Goal: Check status: Check status

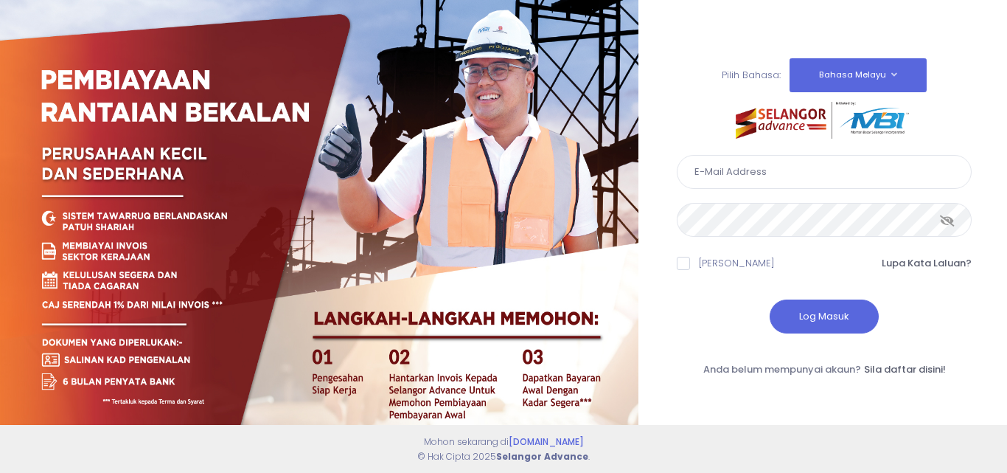
click at [714, 174] on input "text" at bounding box center [824, 172] width 295 height 34
click at [811, 173] on input "text" at bounding box center [824, 172] width 295 height 34
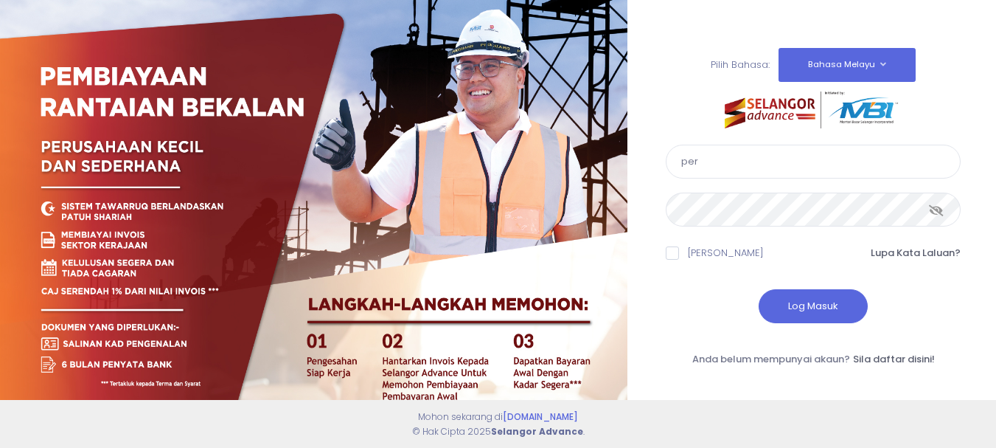
click at [730, 167] on input "per" at bounding box center [813, 162] width 295 height 34
type input "perwirashah@gmail.com"
type input "perwirashahenterprise@gmail.com"
click at [776, 299] on button "Log Masuk" at bounding box center [813, 306] width 109 height 34
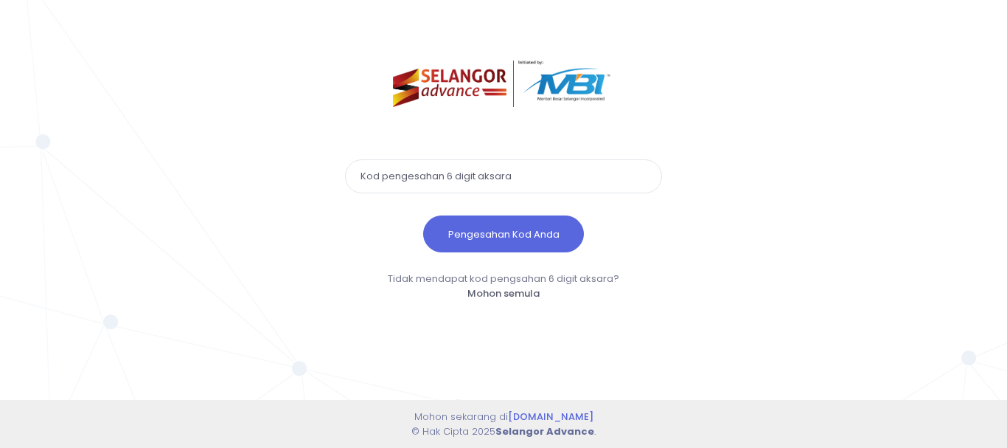
click at [414, 181] on input "text" at bounding box center [503, 176] width 317 height 34
drag, startPoint x: 433, startPoint y: 174, endPoint x: 417, endPoint y: 168, distance: 17.3
click at [428, 175] on input "text" at bounding box center [503, 176] width 317 height 34
click at [423, 215] on button "Pengesahan Kod Anda" at bounding box center [503, 233] width 161 height 37
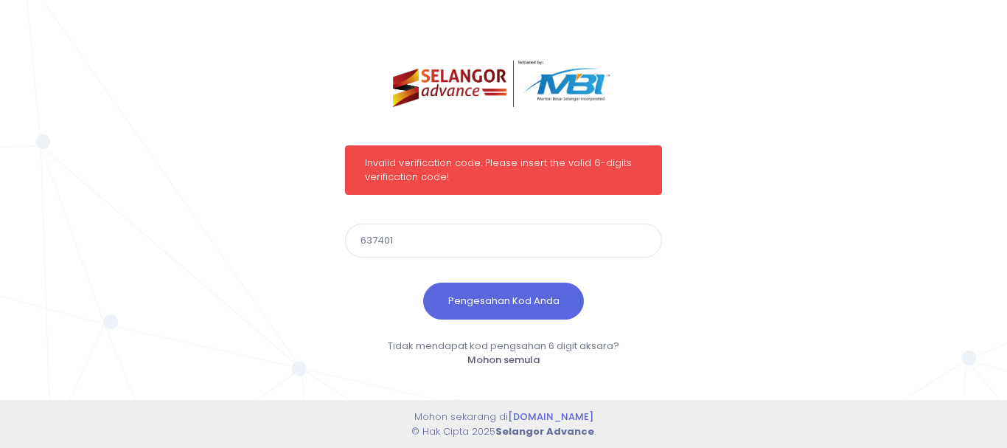
drag, startPoint x: 391, startPoint y: 234, endPoint x: 281, endPoint y: 223, distance: 110.3
click at [281, 223] on div "Invalid verification code. Please insert the valid 6-digits verification code! …" at bounding box center [503, 224] width 1007 height 448
type input "785716"
click at [478, 312] on button "Pengesahan Kod Anda" at bounding box center [503, 300] width 161 height 37
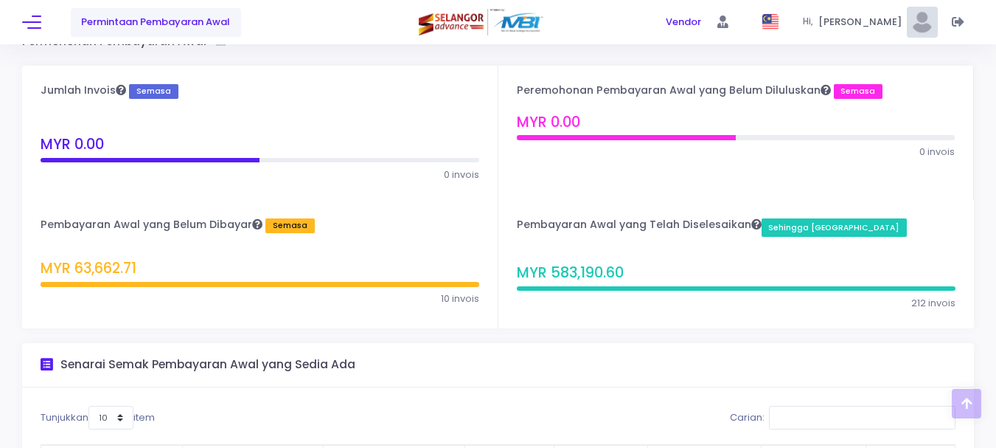
scroll to position [35, 0]
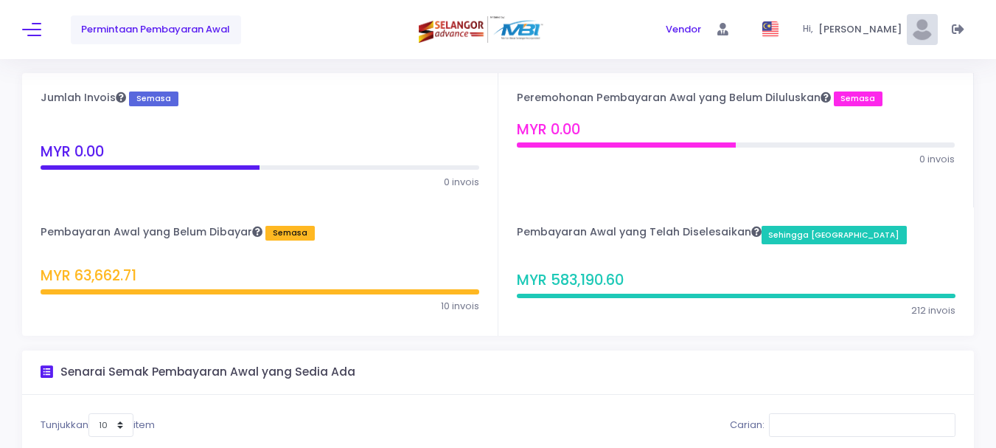
click at [23, 44] on div "Permintaan Pembayaran Awal" at bounding box center [180, 29] width 317 height 59
click at [26, 34] on button at bounding box center [31, 29] width 19 height 19
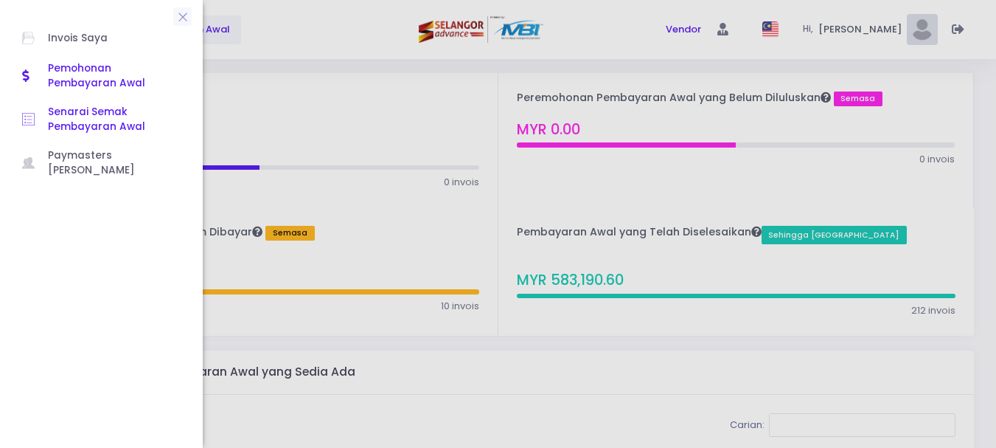
click at [67, 112] on span "Senarai Semak Pembayaran Awal" at bounding box center [114, 120] width 133 height 30
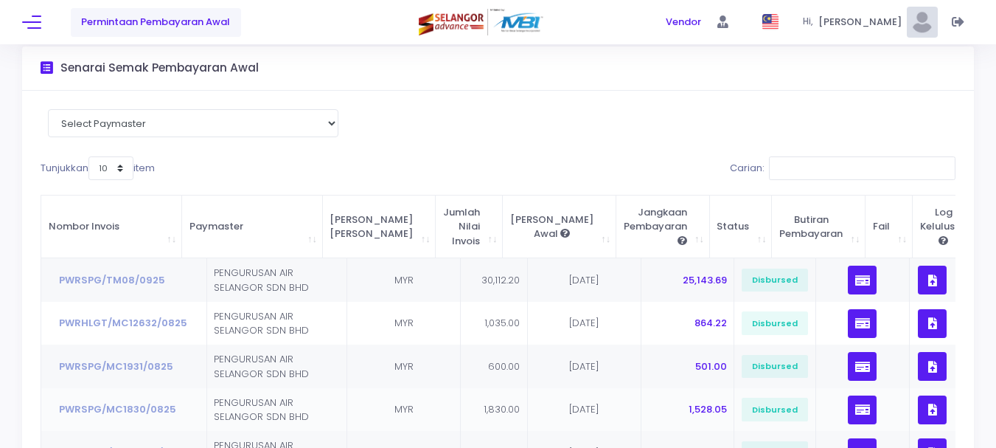
scroll to position [147, 0]
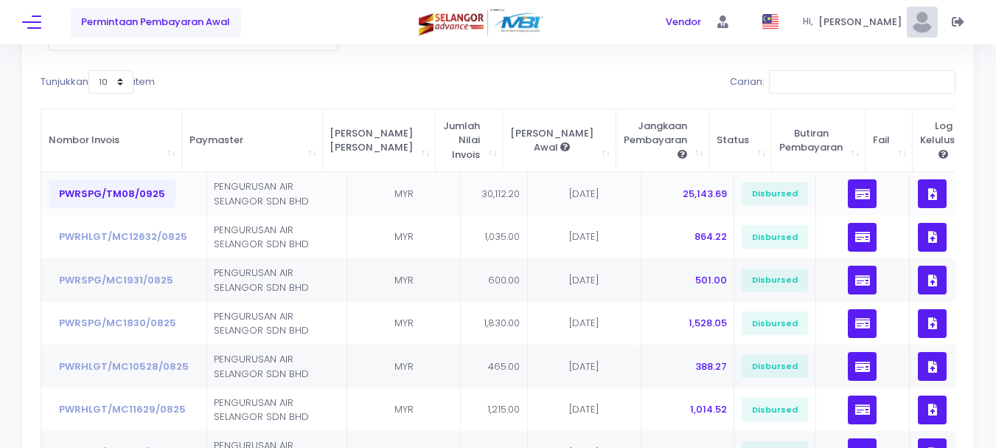
click at [116, 194] on button "PWRSPG/TM08/0925" at bounding box center [112, 194] width 127 height 28
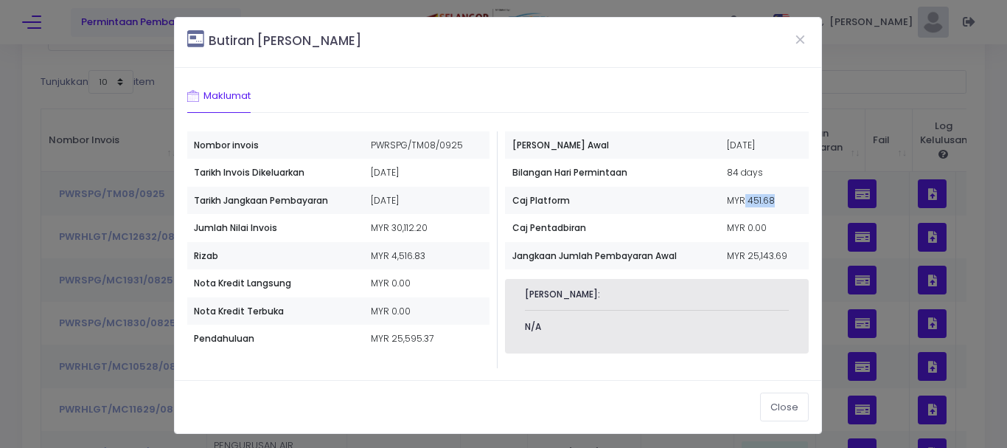
drag, startPoint x: 745, startPoint y: 200, endPoint x: 718, endPoint y: 200, distance: 27.3
click at [720, 200] on td "MYR 451.68" at bounding box center [765, 201] width 90 height 28
click at [790, 38] on button "Close" at bounding box center [800, 39] width 37 height 38
